Goal: Subscribe to service/newsletter

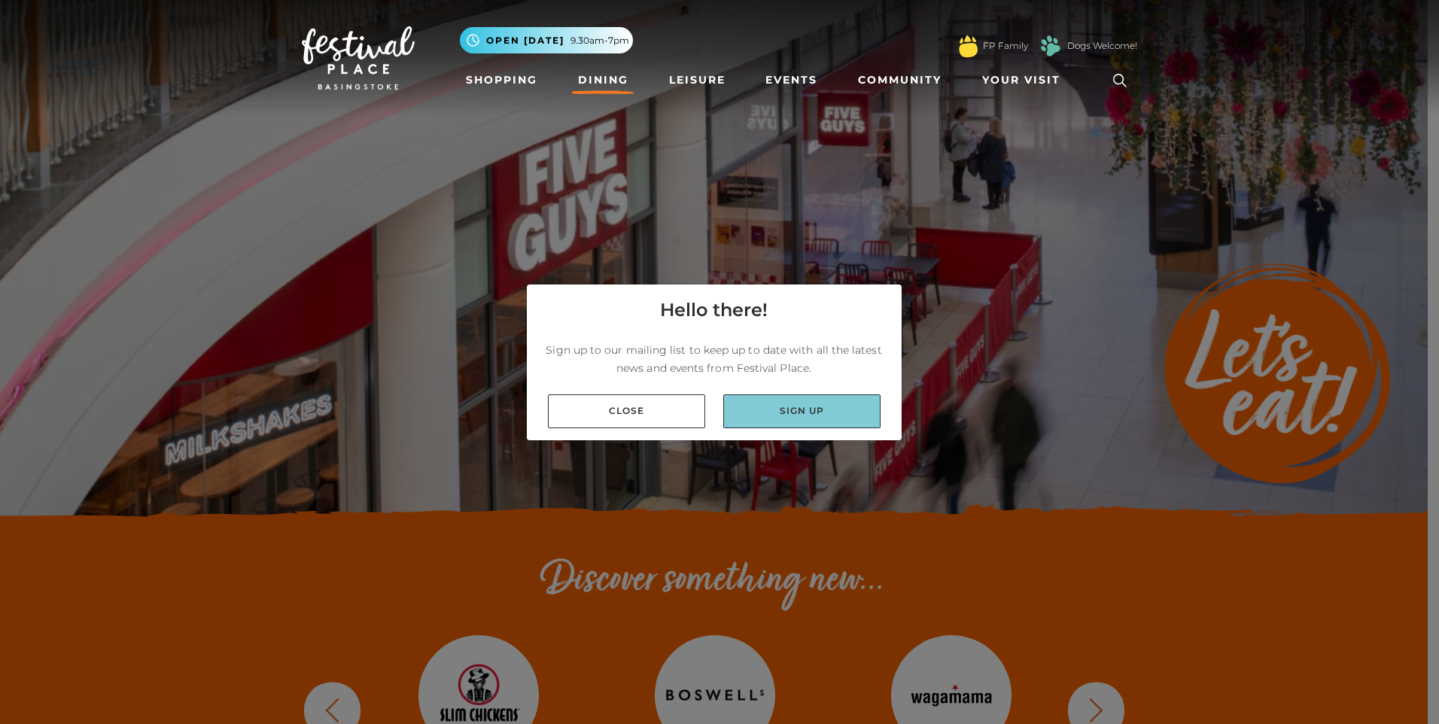
click at [808, 422] on link "Sign up" at bounding box center [801, 411] width 157 height 34
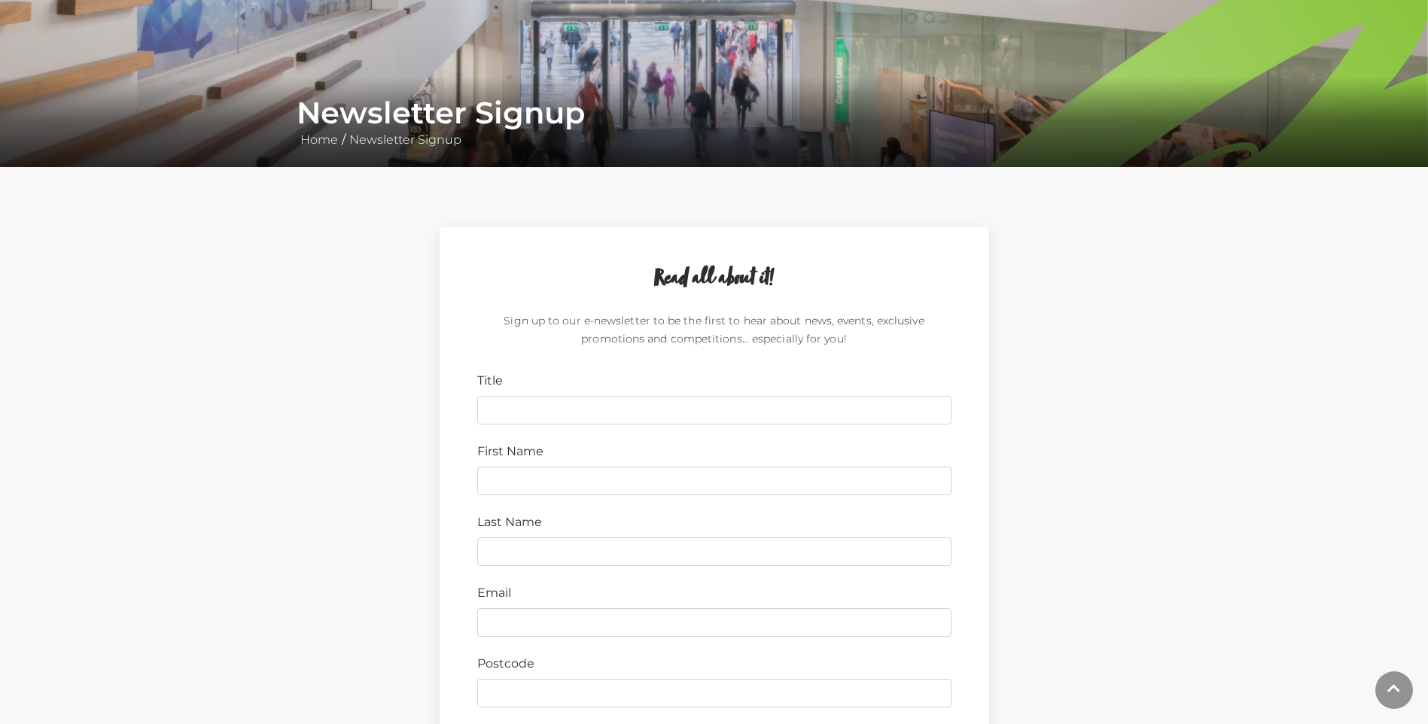
scroll to position [226, 0]
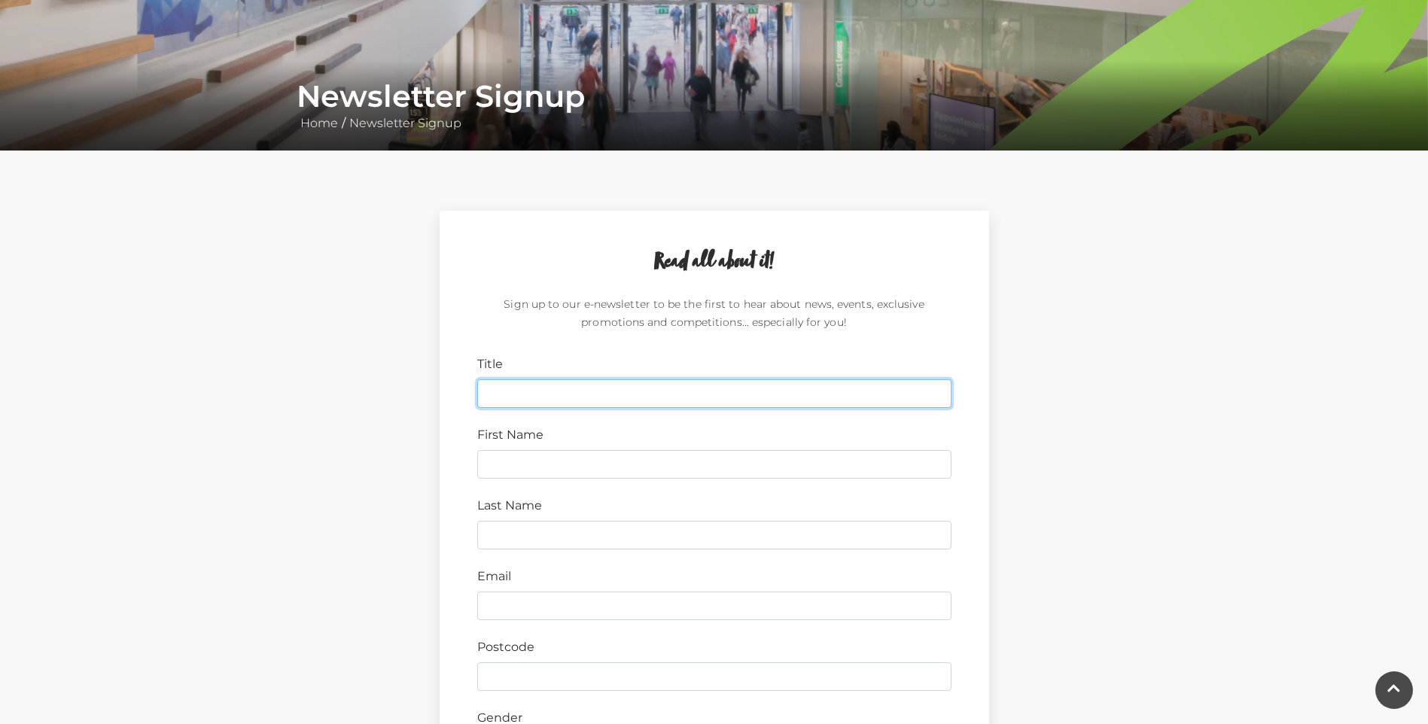
click at [518, 398] on input "Title" at bounding box center [714, 393] width 474 height 29
type input "Ms"
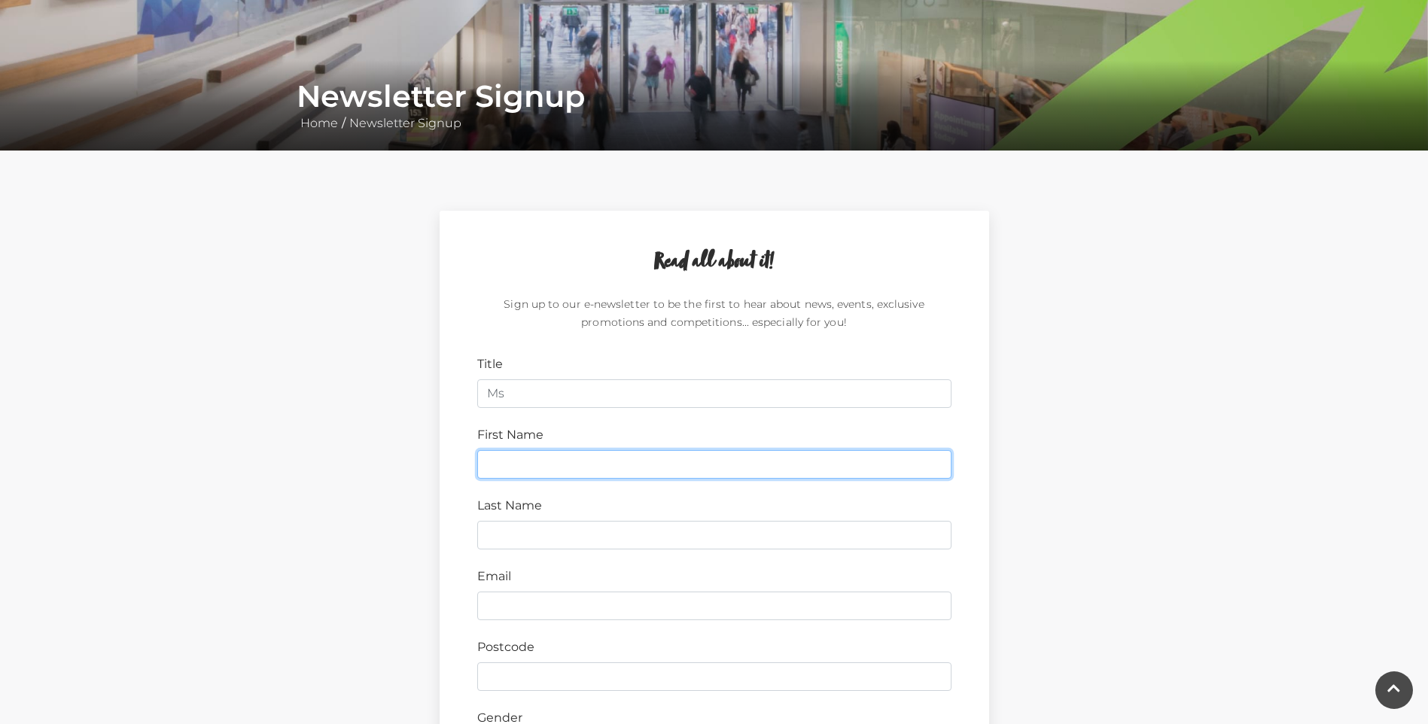
click at [502, 465] on input "First Name" at bounding box center [714, 464] width 474 height 29
type input "S"
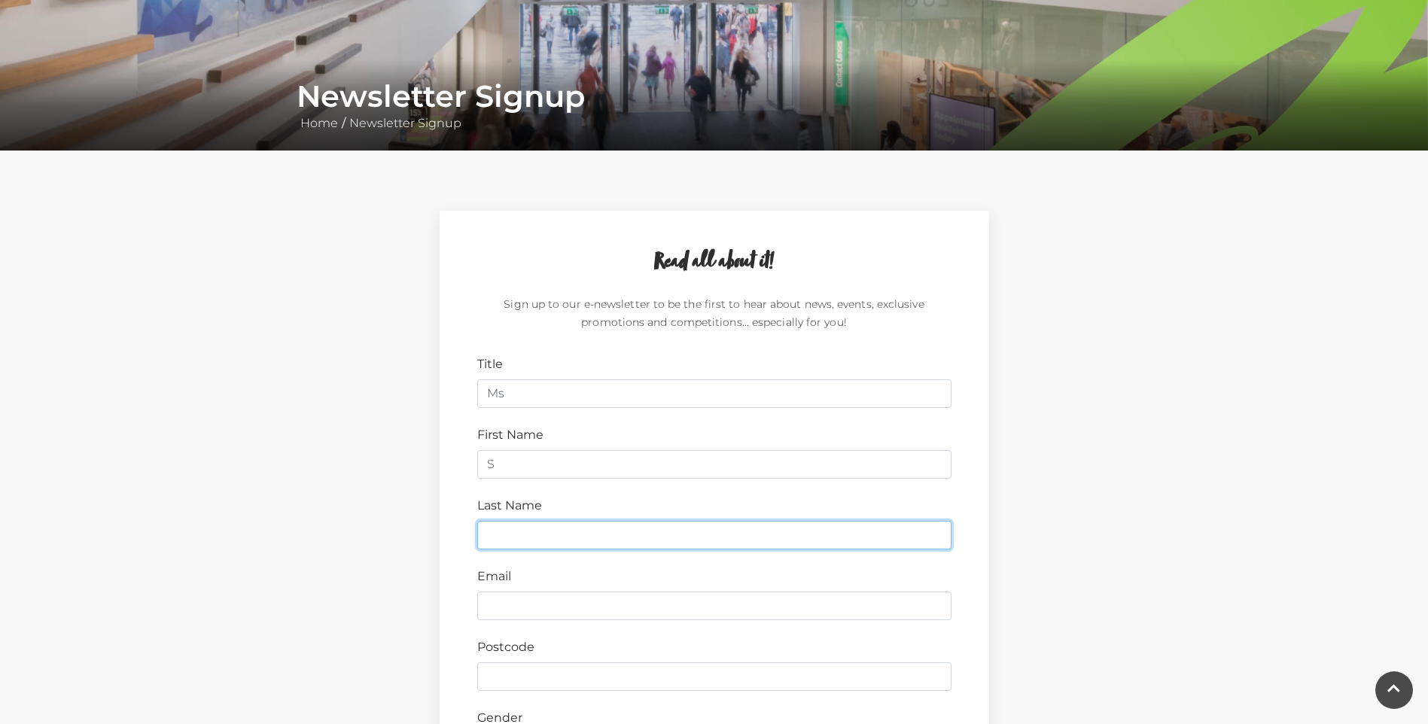
click at [486, 534] on input "Last Name" at bounding box center [714, 535] width 474 height 29
type input "Phillips"
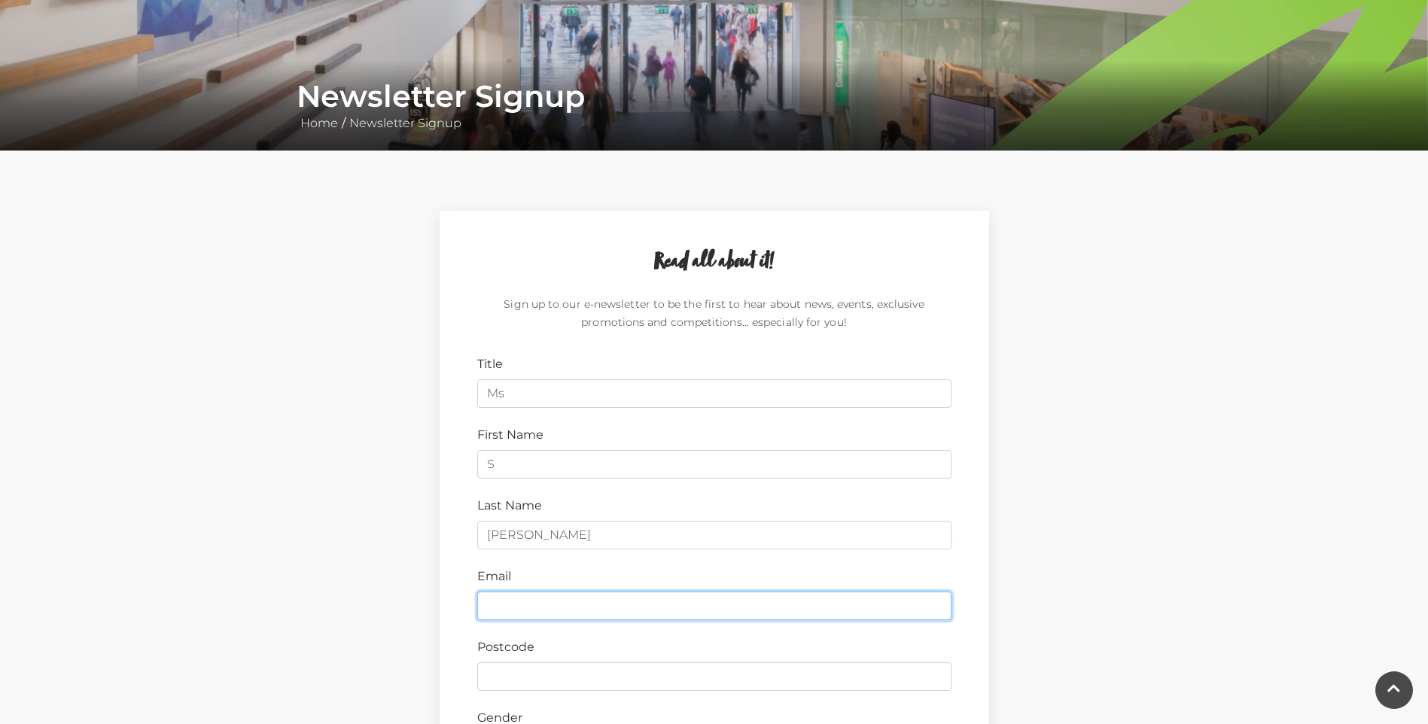
click at [550, 609] on input "Email" at bounding box center [714, 606] width 474 height 29
type input "sonyaphillips@hotmail.co.uk"
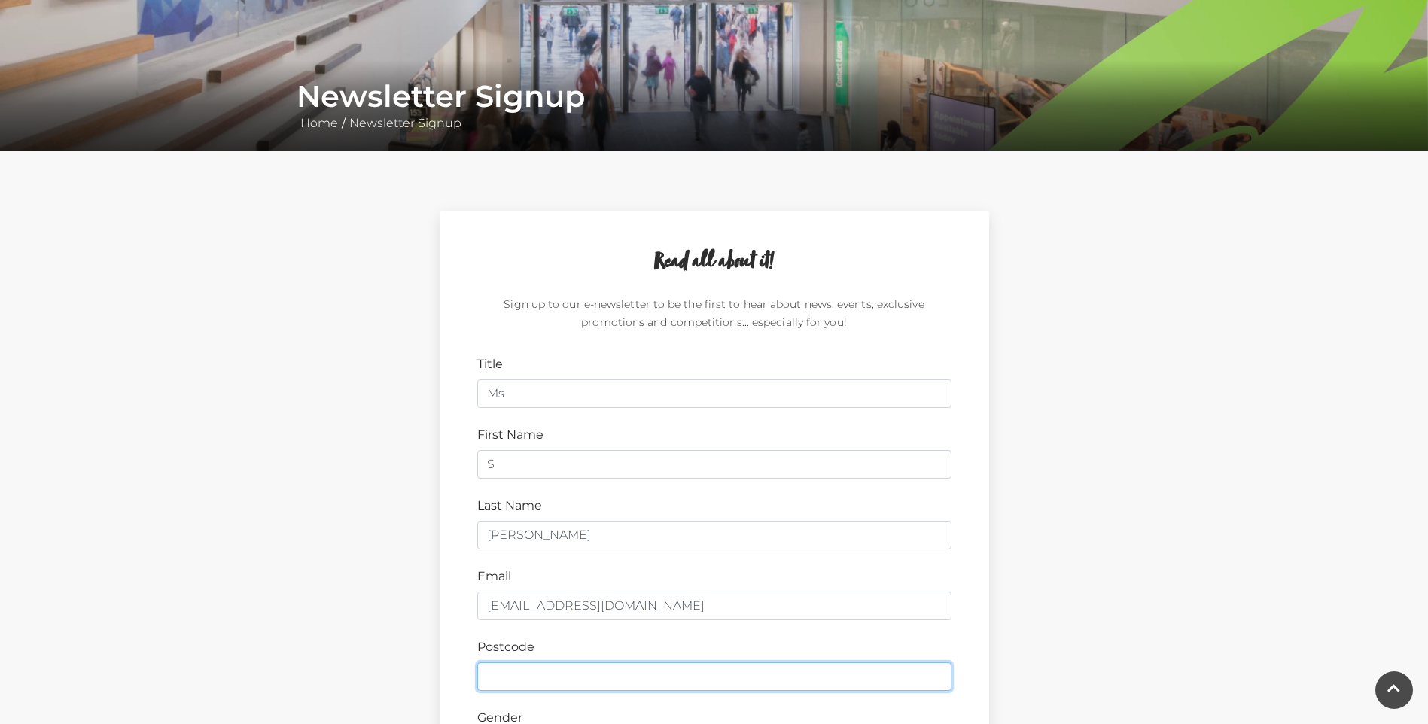
type input "GU46 6BD"
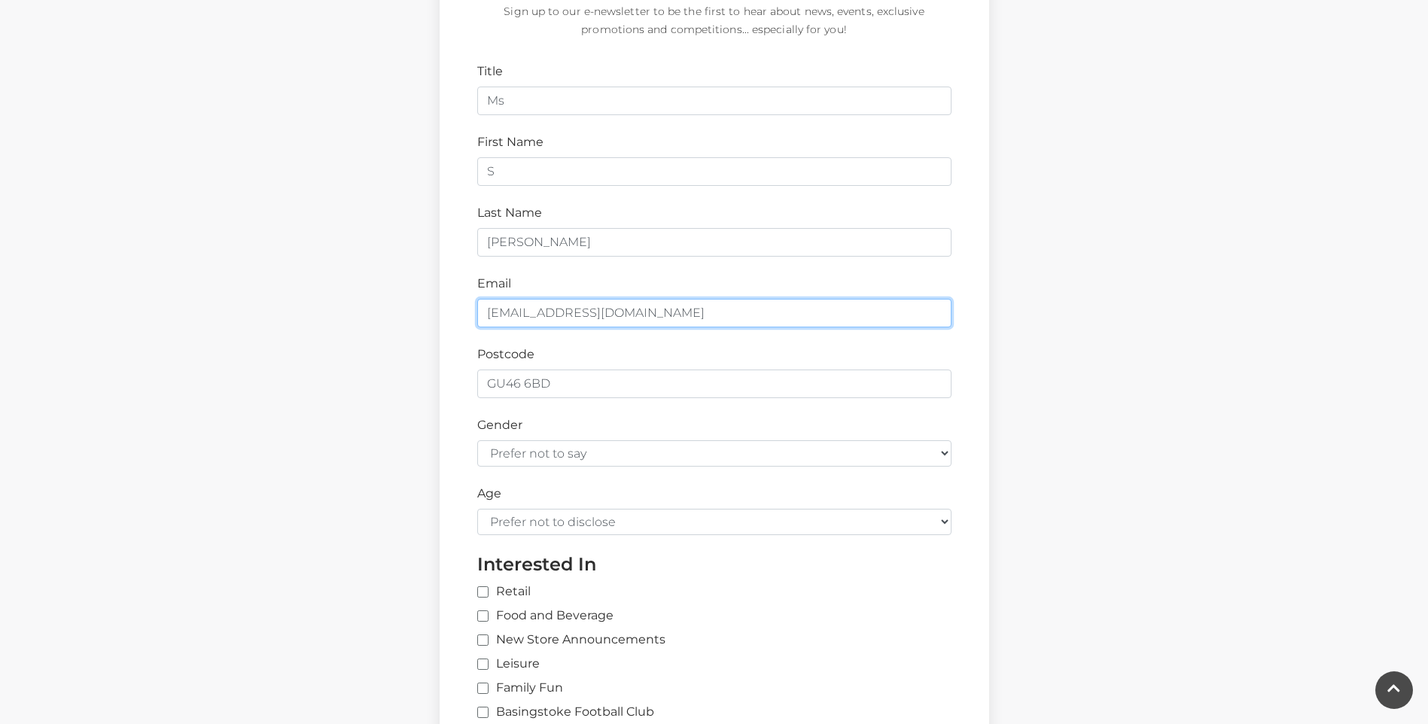
scroll to position [527, 0]
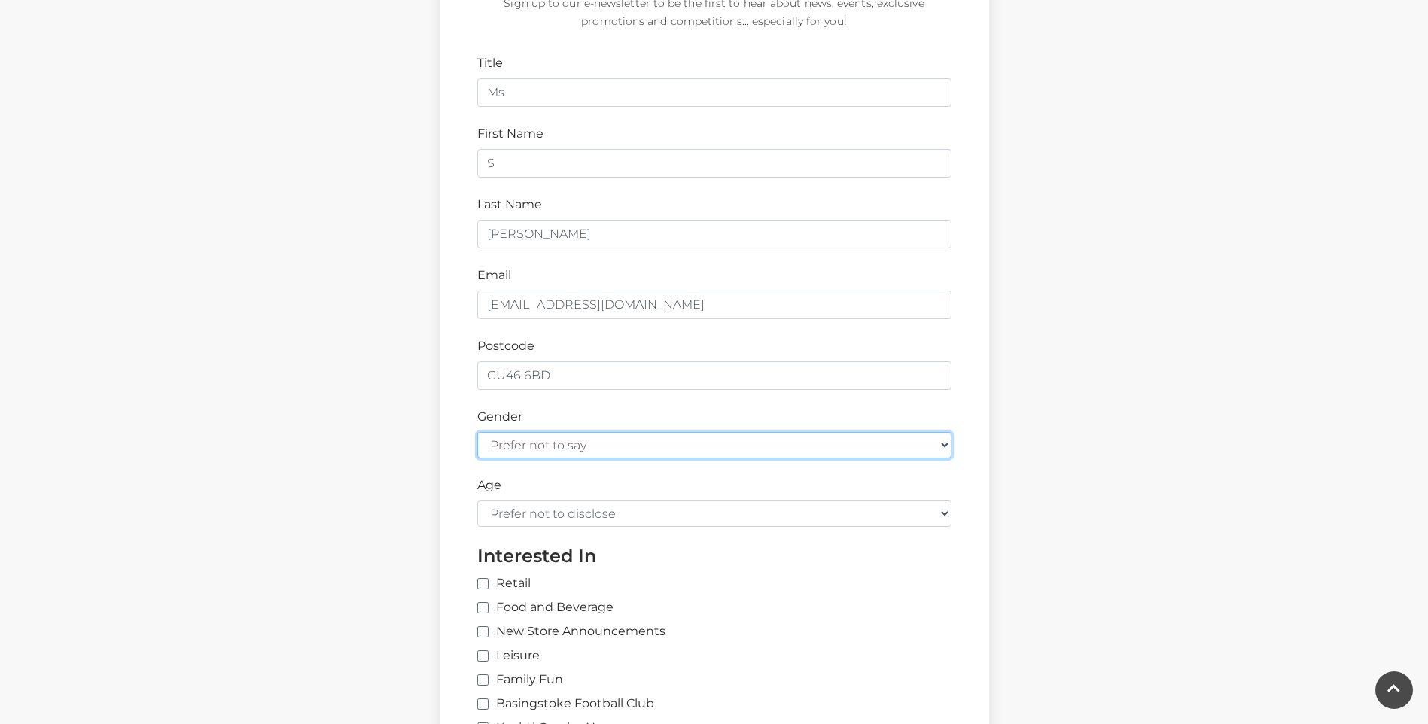
click at [943, 445] on select "Prefer not to say Female Male" at bounding box center [714, 445] width 474 height 26
select select "female"
click at [477, 432] on select "Prefer not to say Female Male" at bounding box center [714, 445] width 474 height 26
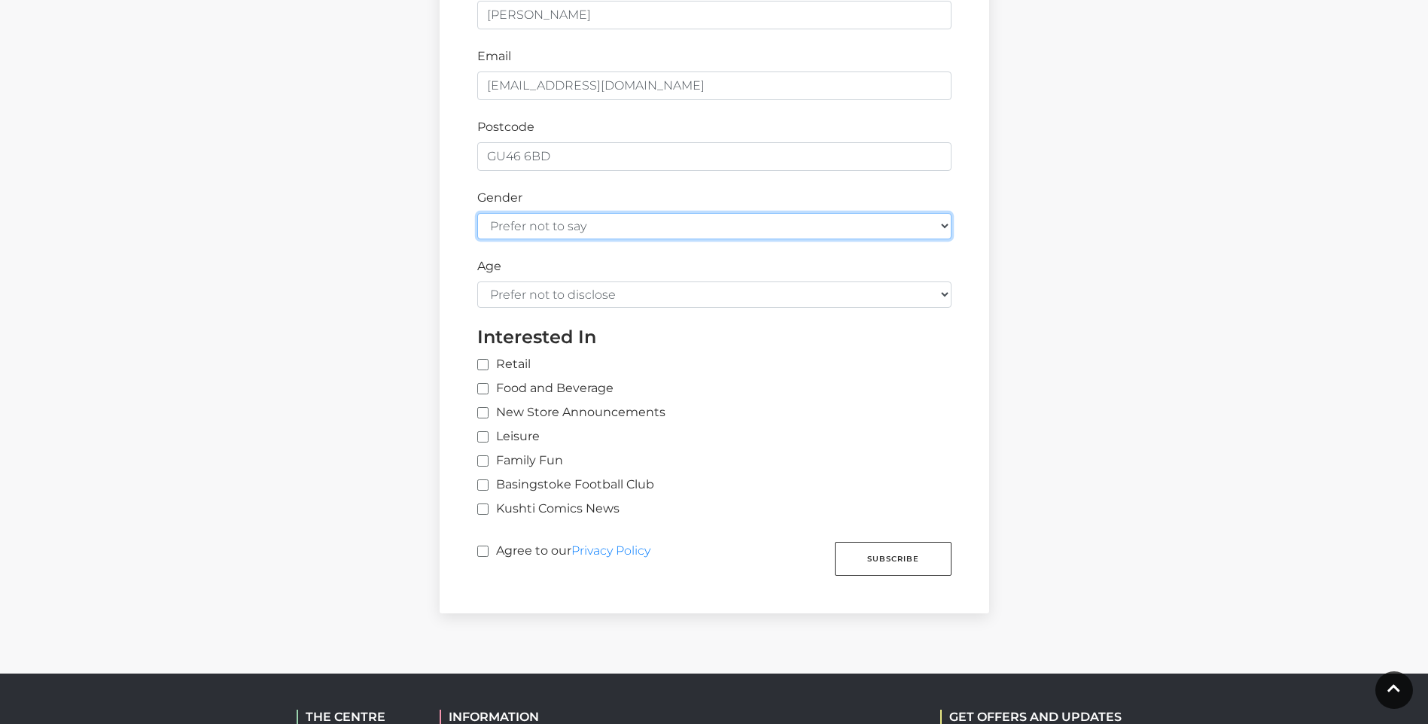
scroll to position [753, 0]
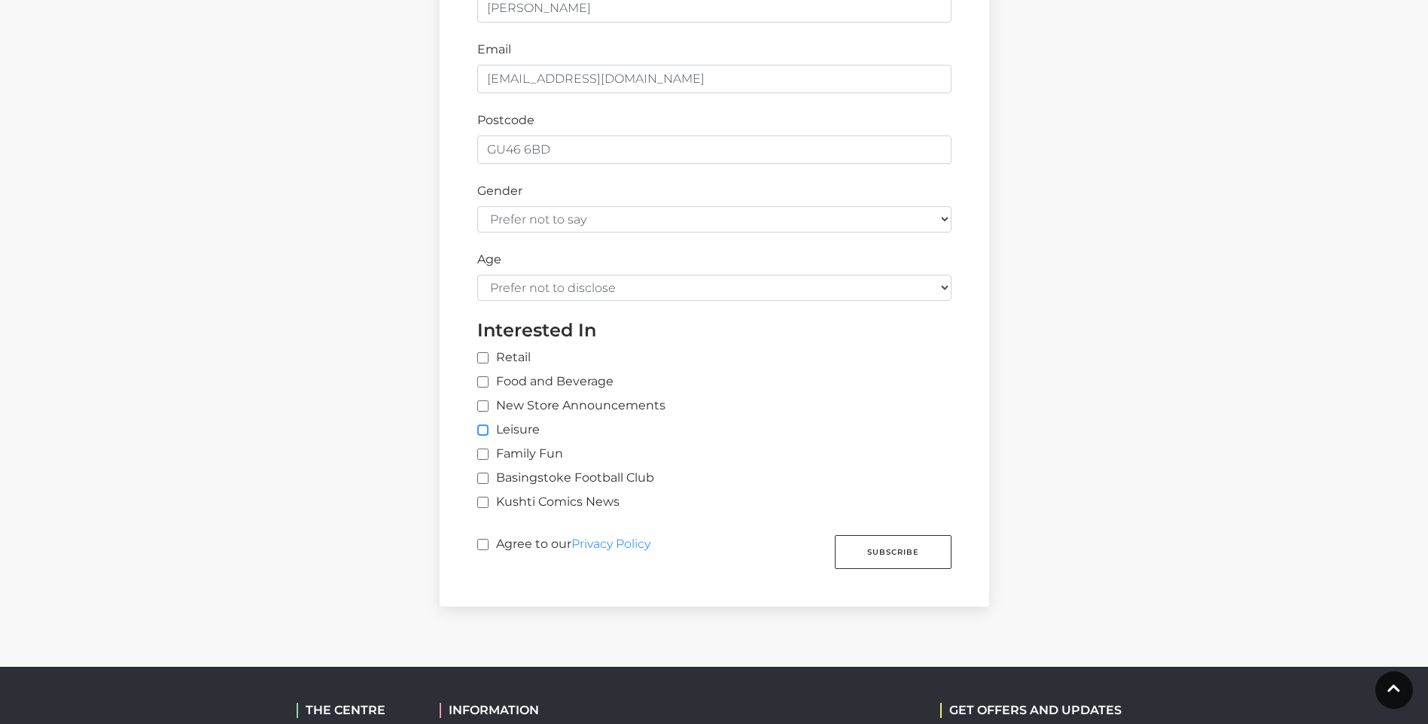
click at [481, 427] on input "Leisure" at bounding box center [482, 431] width 10 height 10
checkbox input "true"
click at [485, 407] on input "New Store Announcements" at bounding box center [482, 407] width 10 height 10
checkbox input "true"
click at [482, 384] on input "Food and Beverage" at bounding box center [482, 383] width 10 height 10
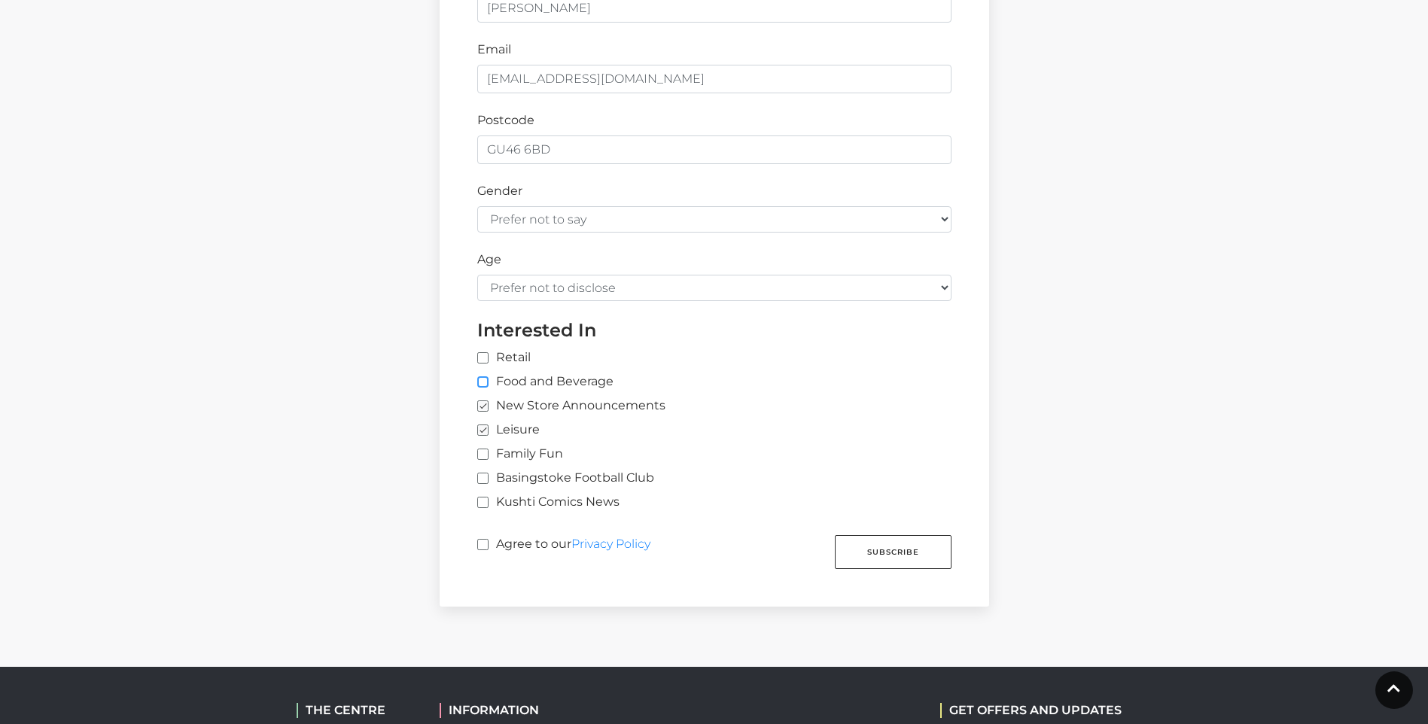
checkbox input "true"
click at [480, 357] on input "Retail" at bounding box center [725, 359] width 497 height 10
checkbox input "true"
click at [480, 545] on input "Agree to our Privacy Policy" at bounding box center [482, 545] width 10 height 10
checkbox input "true"
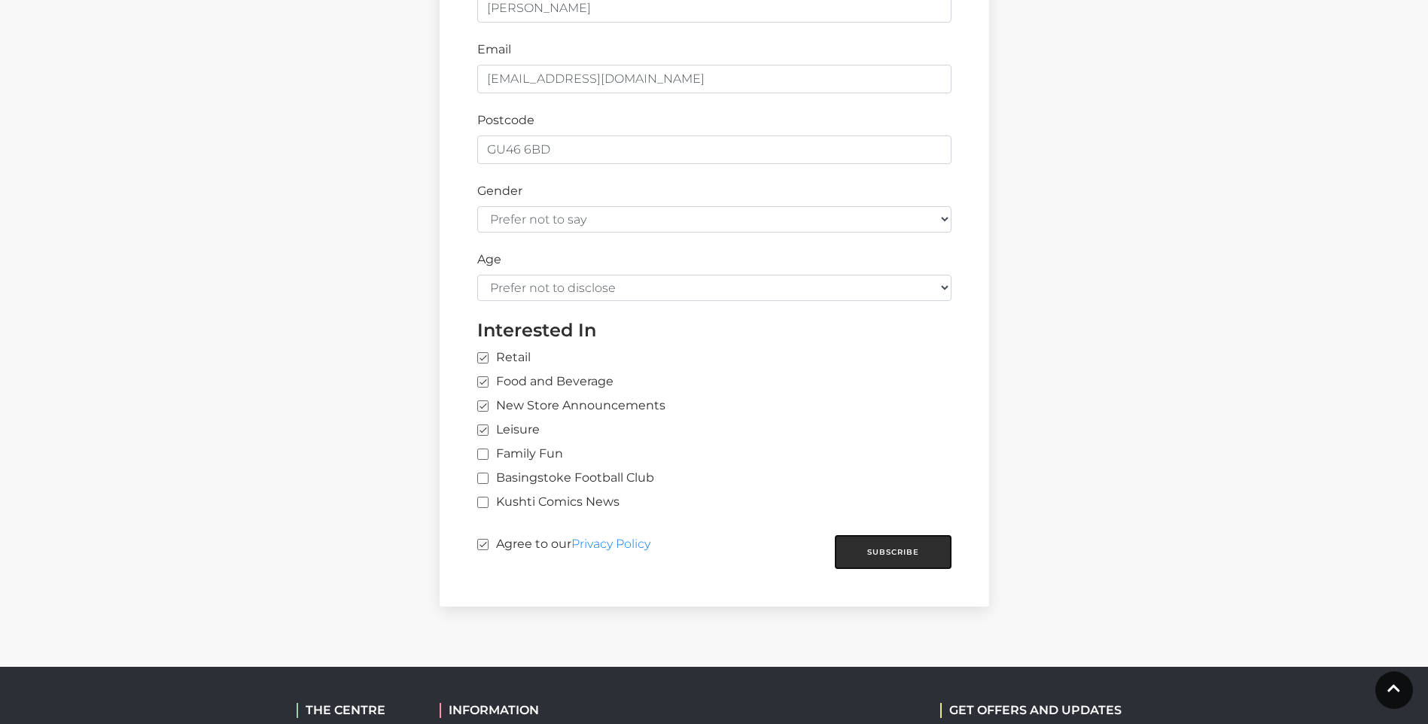
click at [885, 552] on button "Subscribe" at bounding box center [893, 552] width 117 height 34
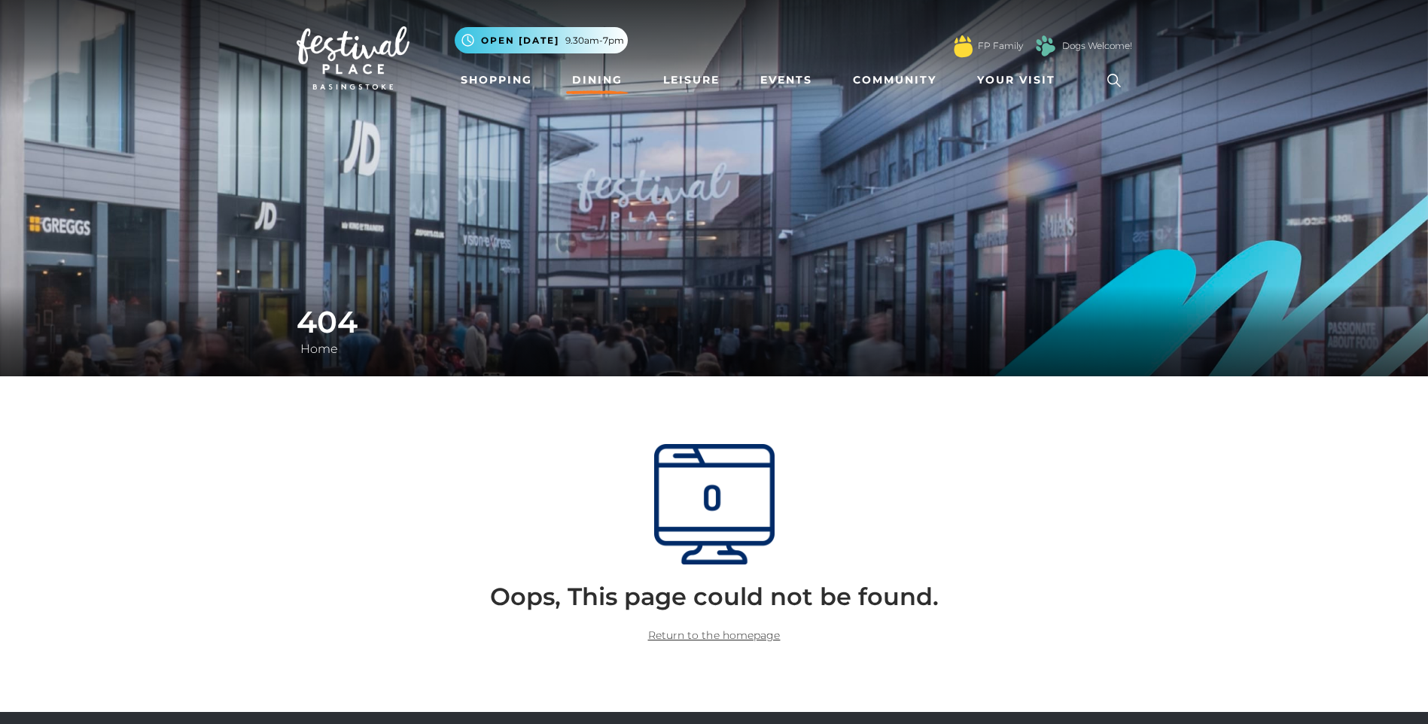
click at [598, 78] on link "Dining" at bounding box center [597, 80] width 62 height 28
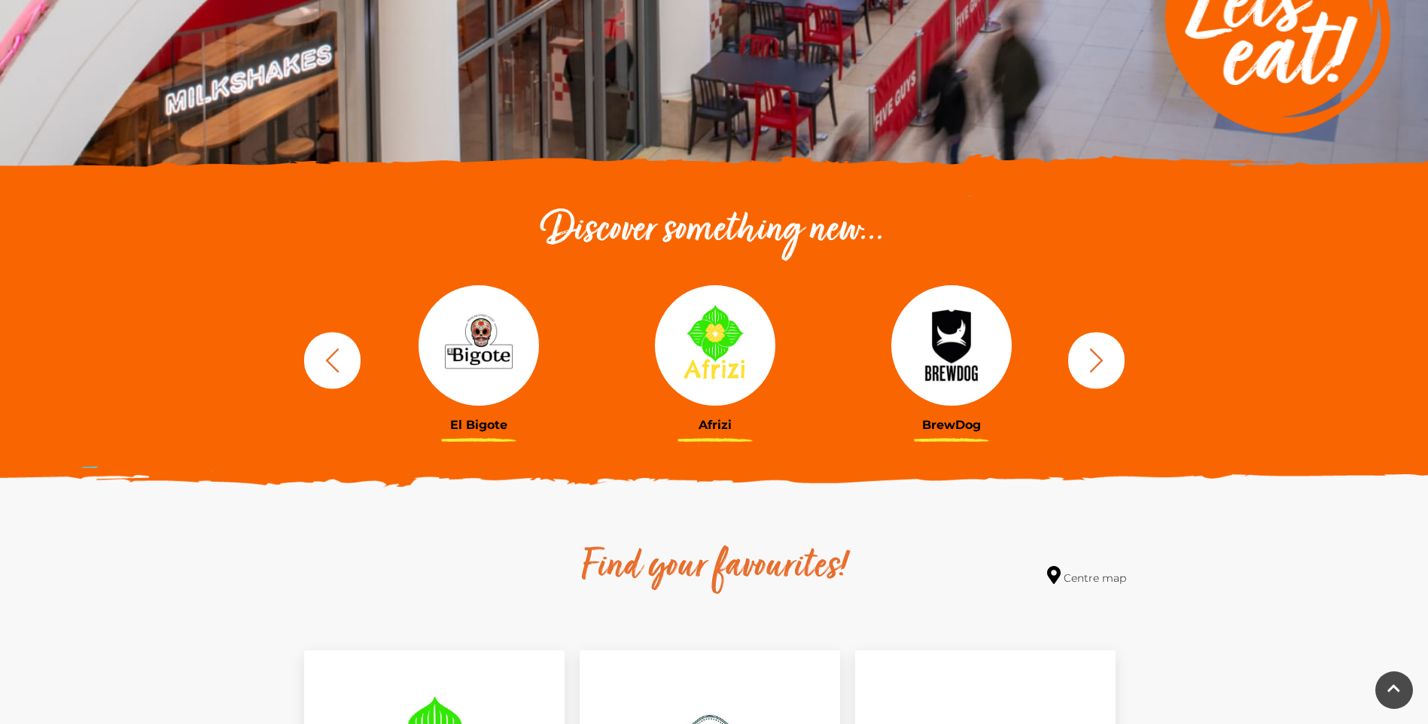
scroll to position [376, 0]
